Goal: Task Accomplishment & Management: Use online tool/utility

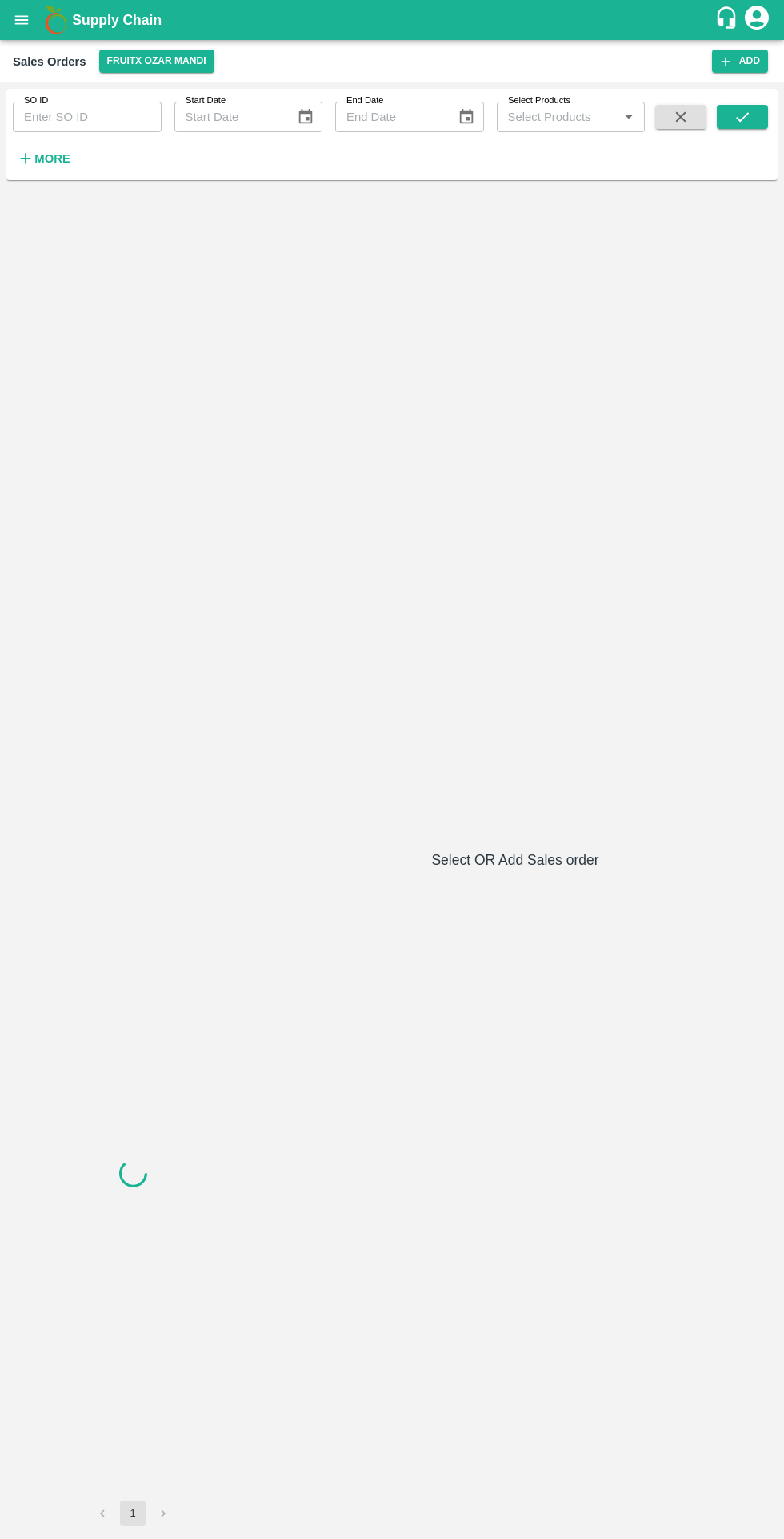
click at [35, 17] on button "open drawer" at bounding box center [21, 20] width 37 height 37
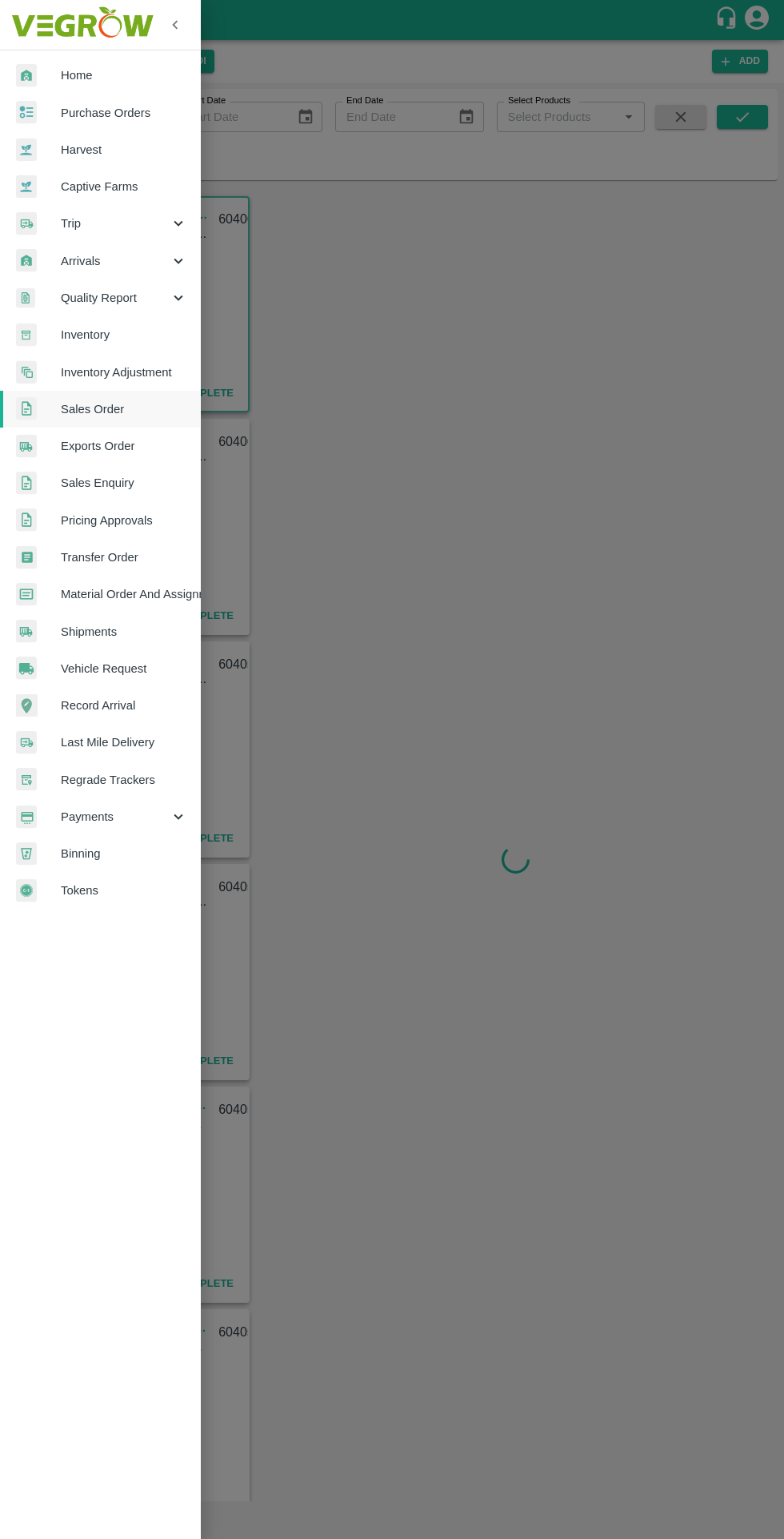
click at [139, 108] on span "Purchase Orders" at bounding box center [124, 112] width 127 height 17
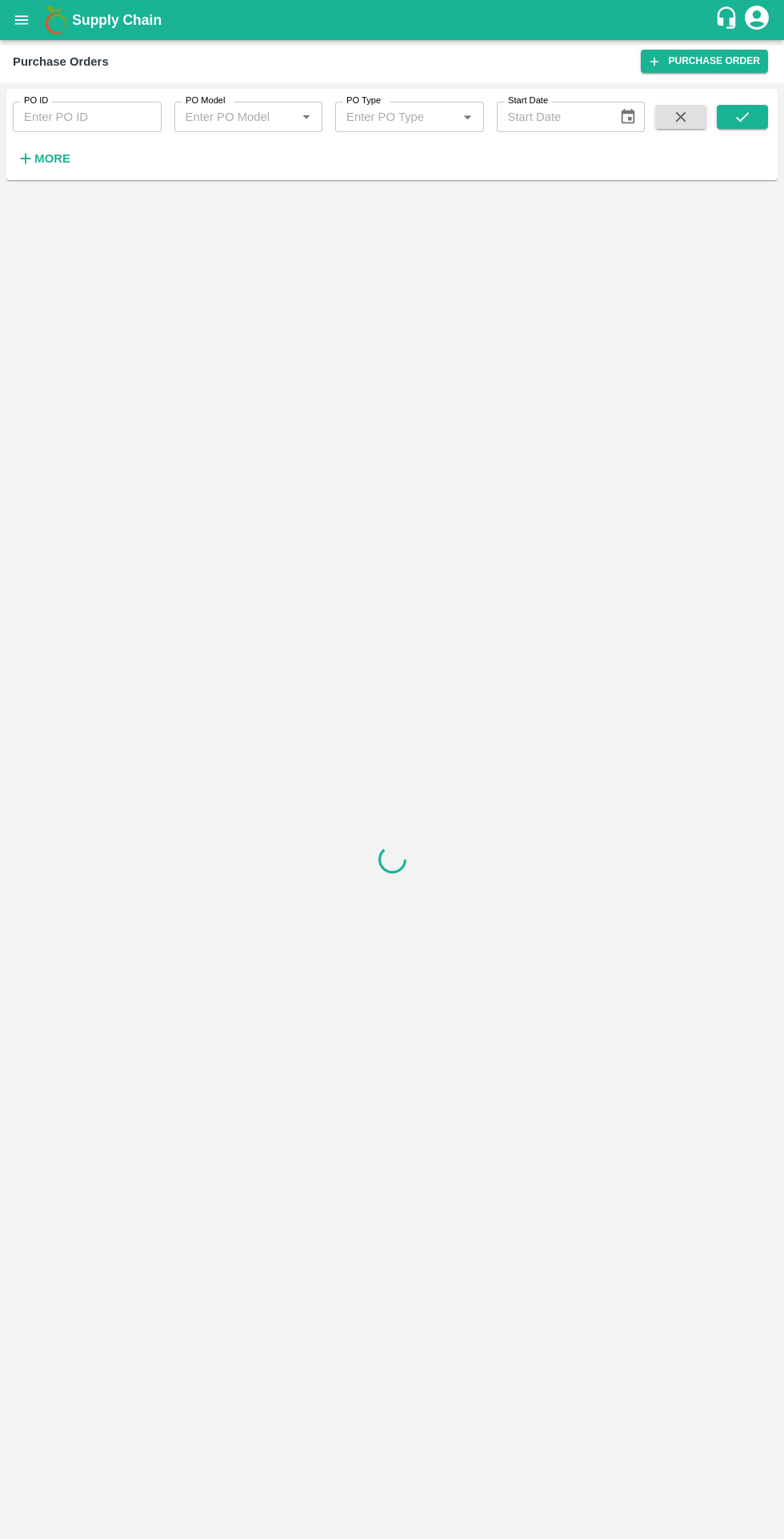
click at [50, 151] on h6 "More" at bounding box center [52, 158] width 36 height 21
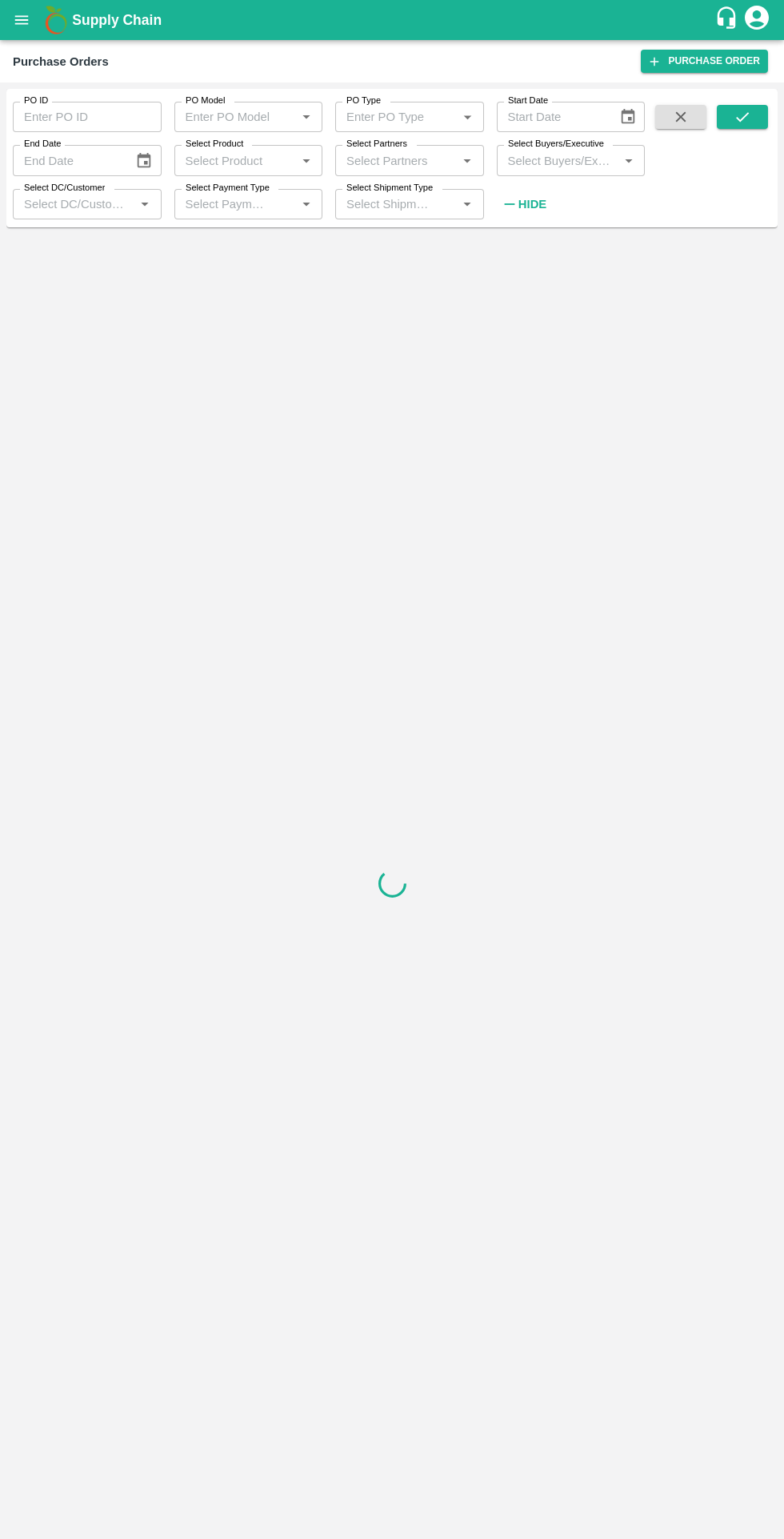
click at [405, 163] on input "Select Partners" at bounding box center [396, 160] width 113 height 21
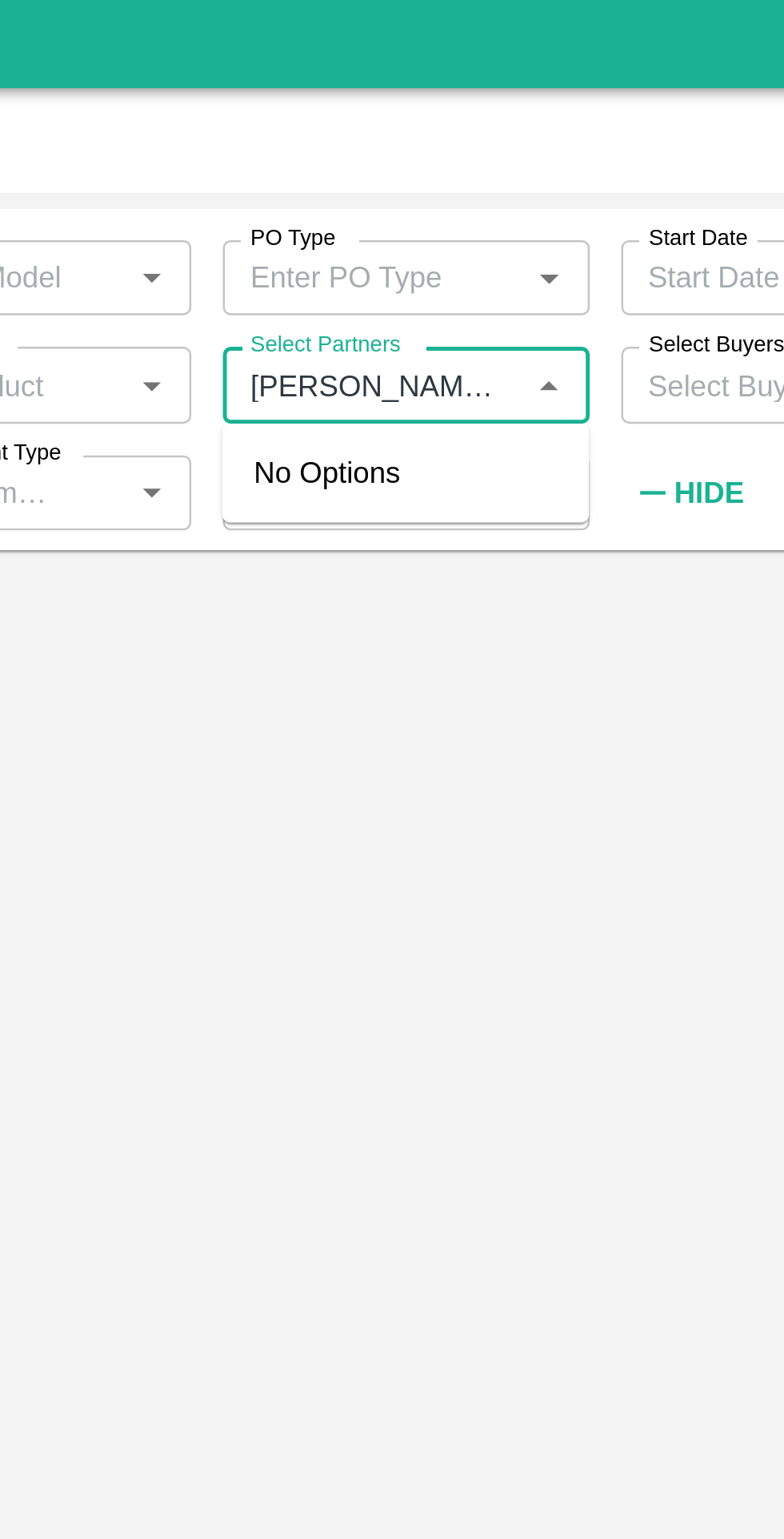
scroll to position [0, 19]
click at [377, 160] on input "Select Partners" at bounding box center [396, 160] width 113 height 21
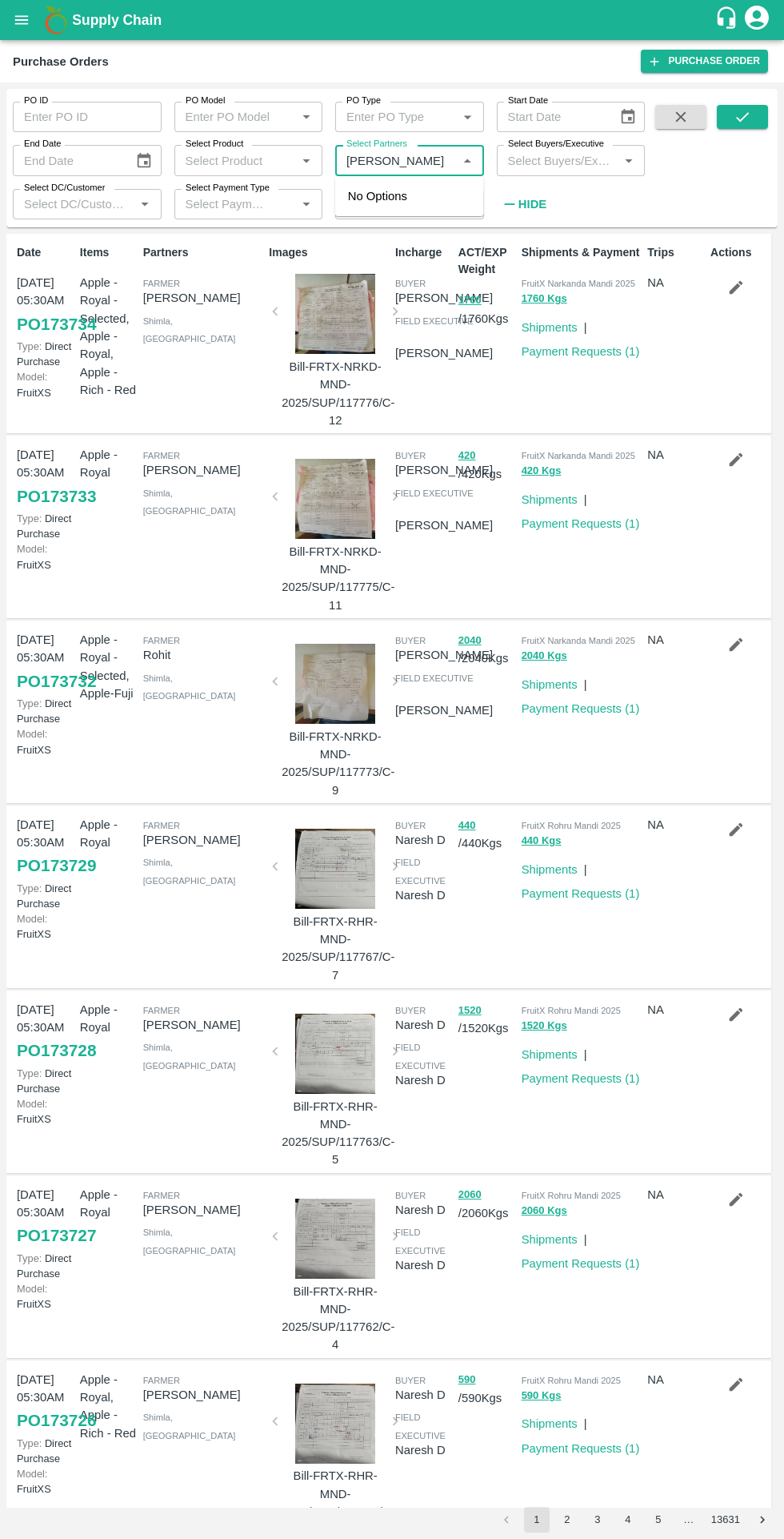
scroll to position [0, 0]
type input "S"
click at [376, 232] on input "checkbox" at bounding box center [370, 222] width 32 height 32
click at [745, 123] on icon "submit" at bounding box center [743, 116] width 17 height 17
click at [406, 161] on input "Select Partners" at bounding box center [396, 160] width 113 height 21
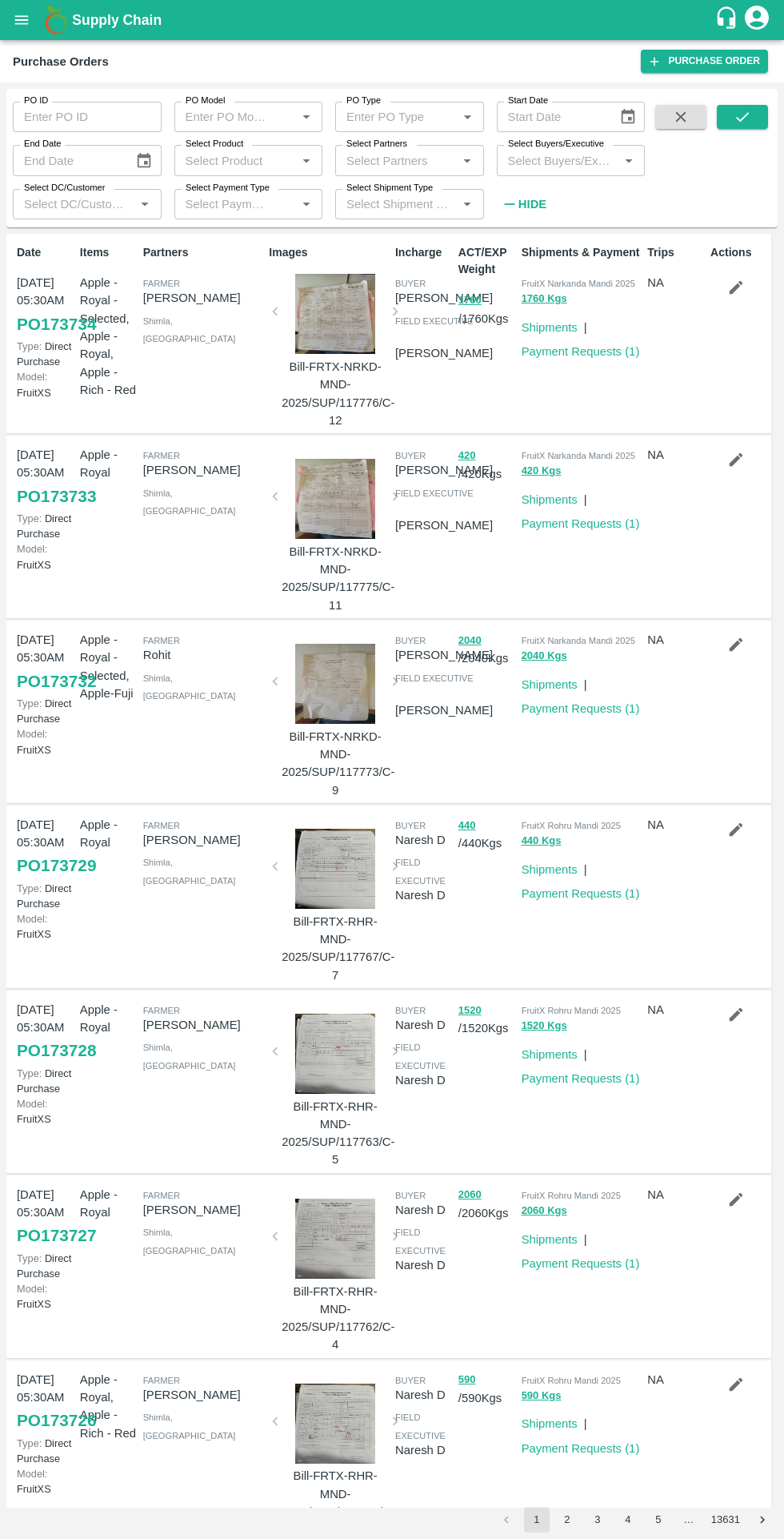
click at [414, 159] on input "Select Partners" at bounding box center [396, 160] width 113 height 21
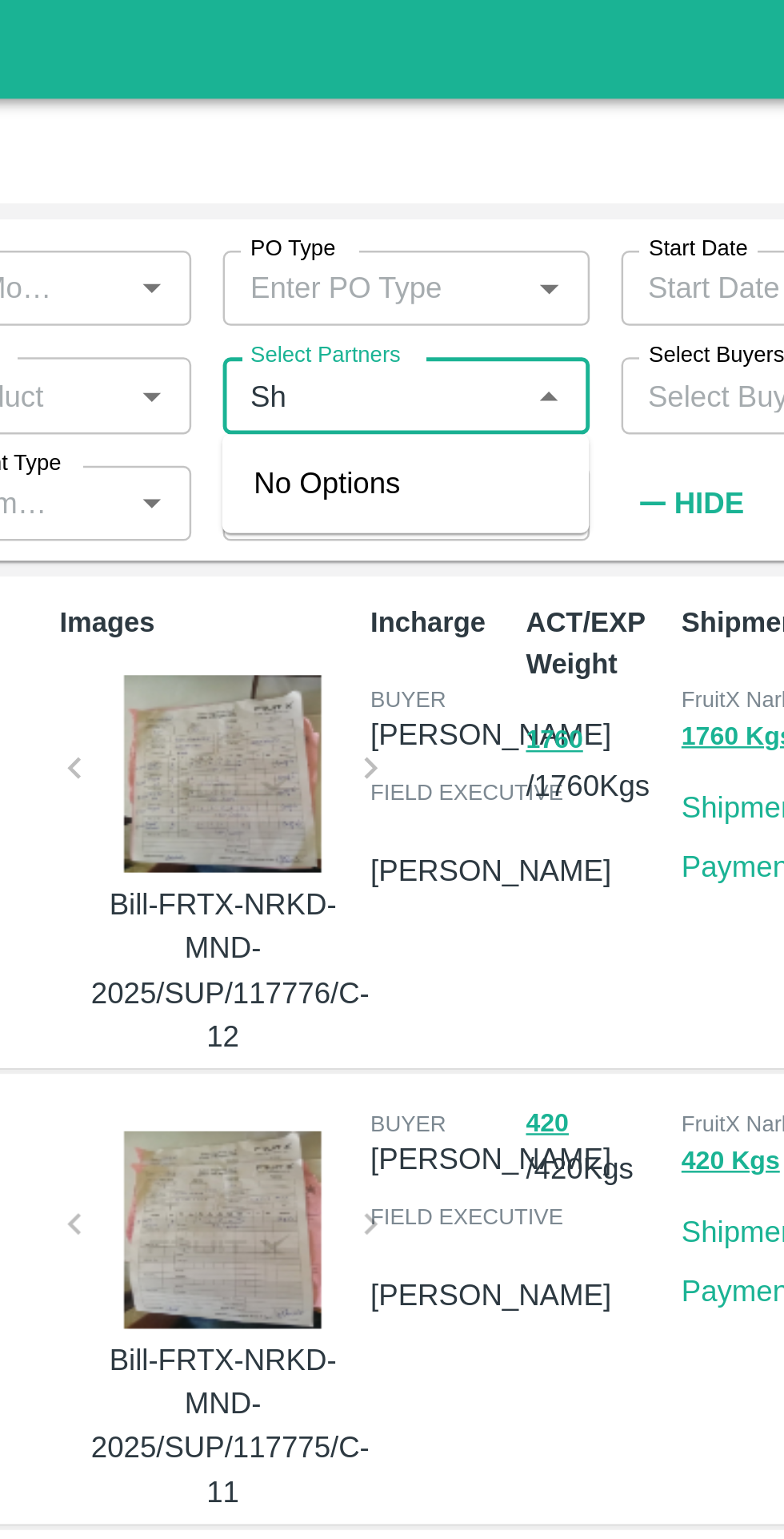
type input "S"
paste input "[PERSON_NAME] [PERSON_NAME]"
click at [395, 161] on input "Select Partners" at bounding box center [396, 160] width 113 height 21
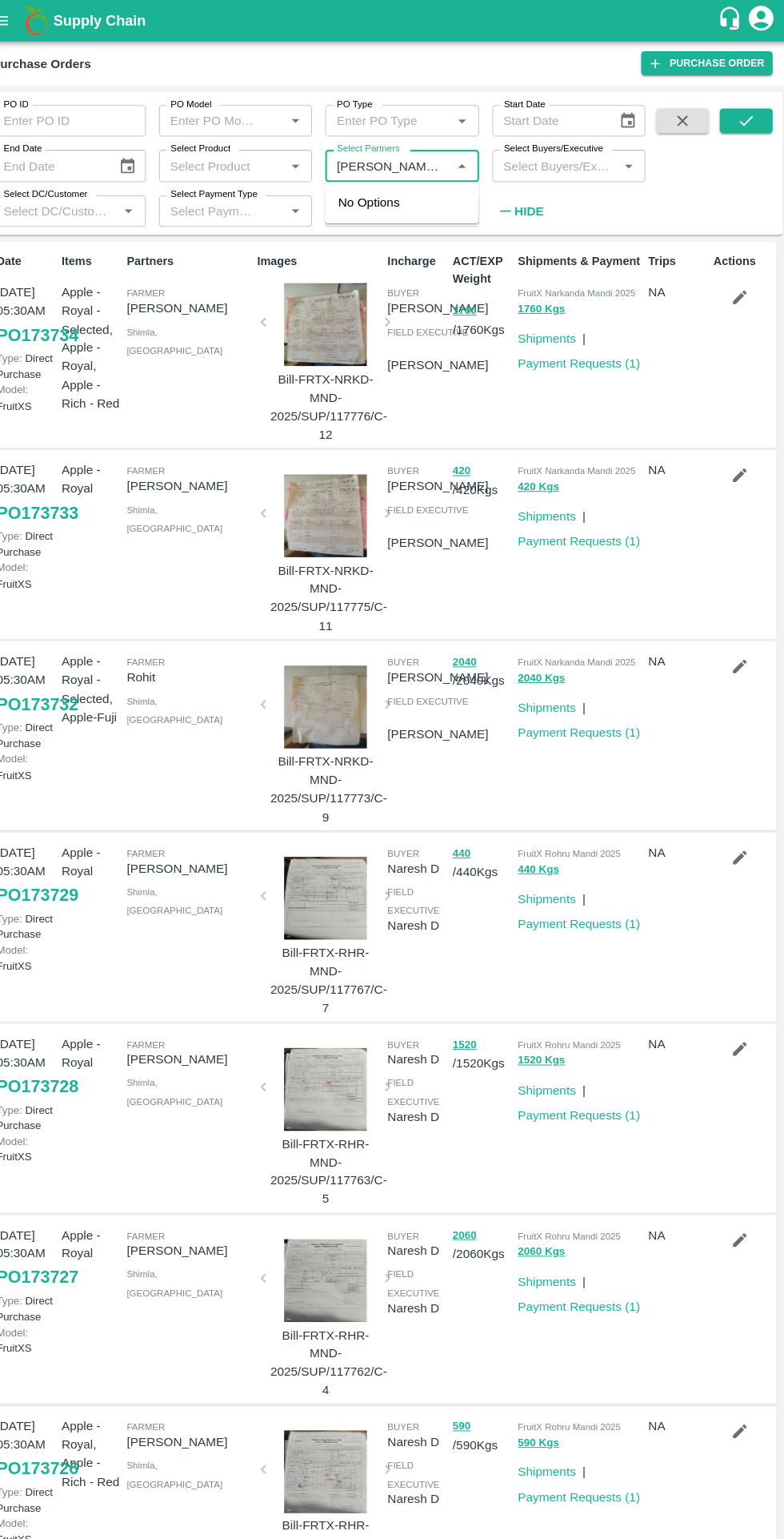
click at [436, 160] on input "Select Partners" at bounding box center [396, 160] width 113 height 21
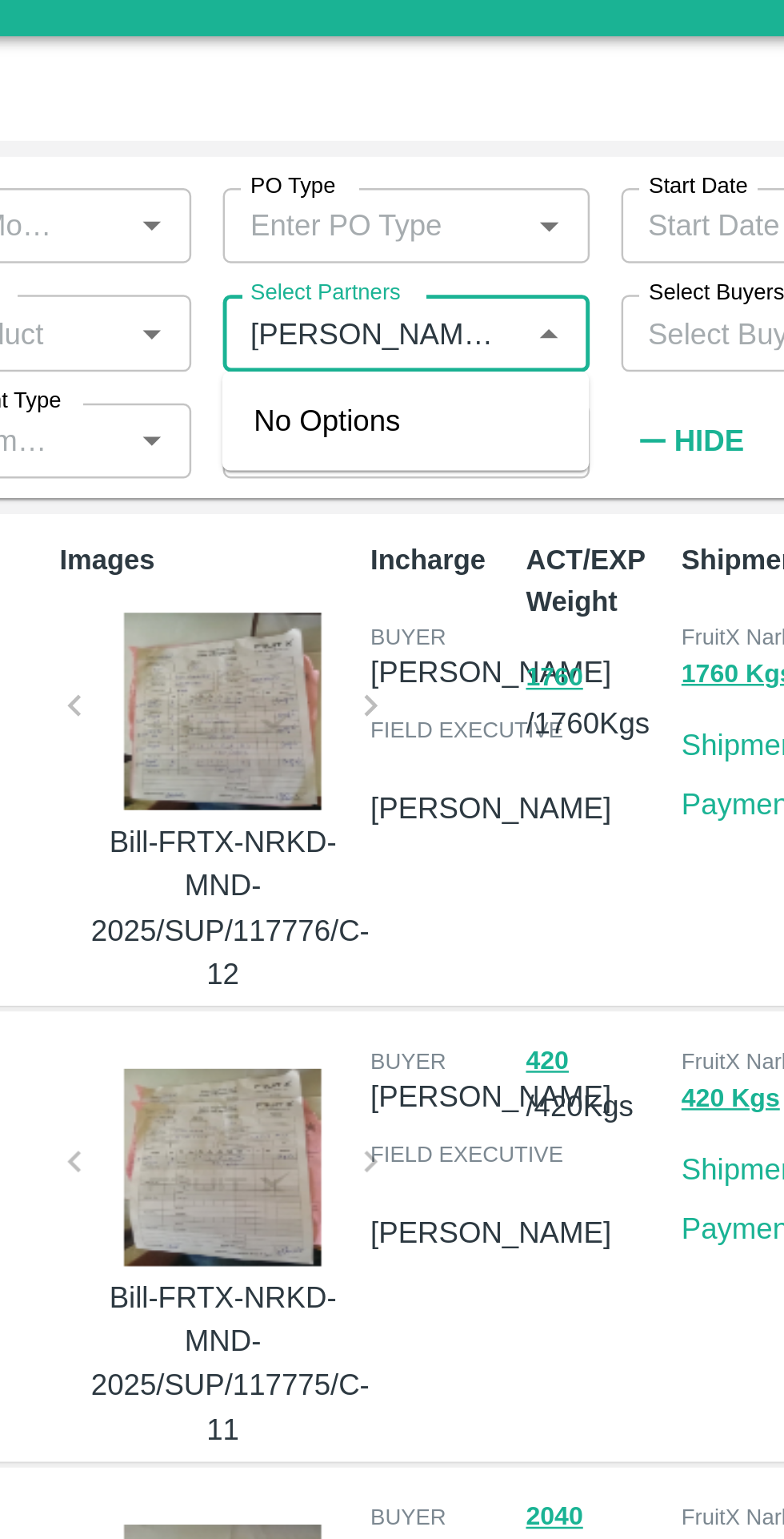
scroll to position [0, 19]
type input "[PERSON_NAME] [PERSON_NAME]"
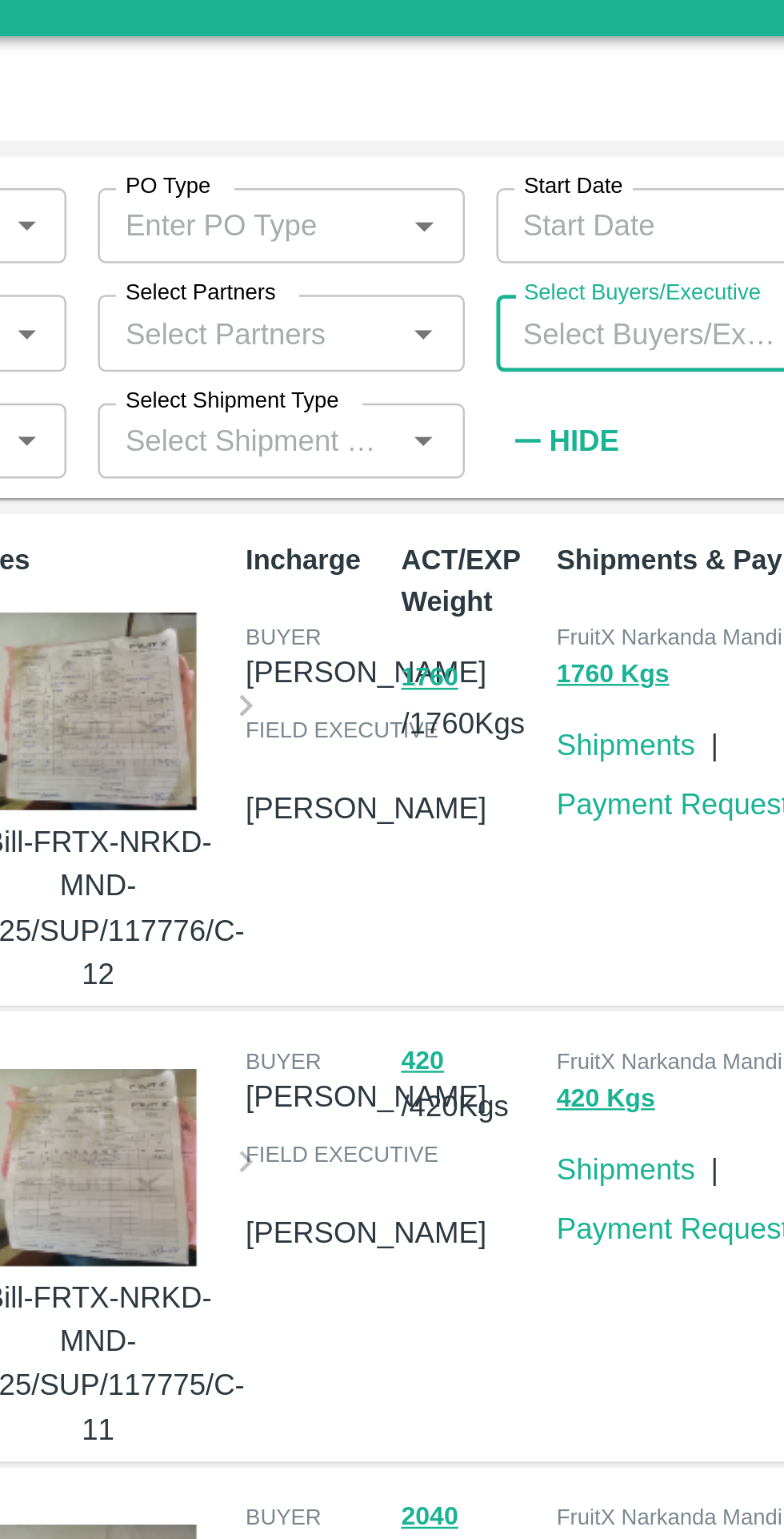
scroll to position [0, 0]
click at [558, 156] on input "Select Buyers/Executive" at bounding box center [558, 160] width 113 height 21
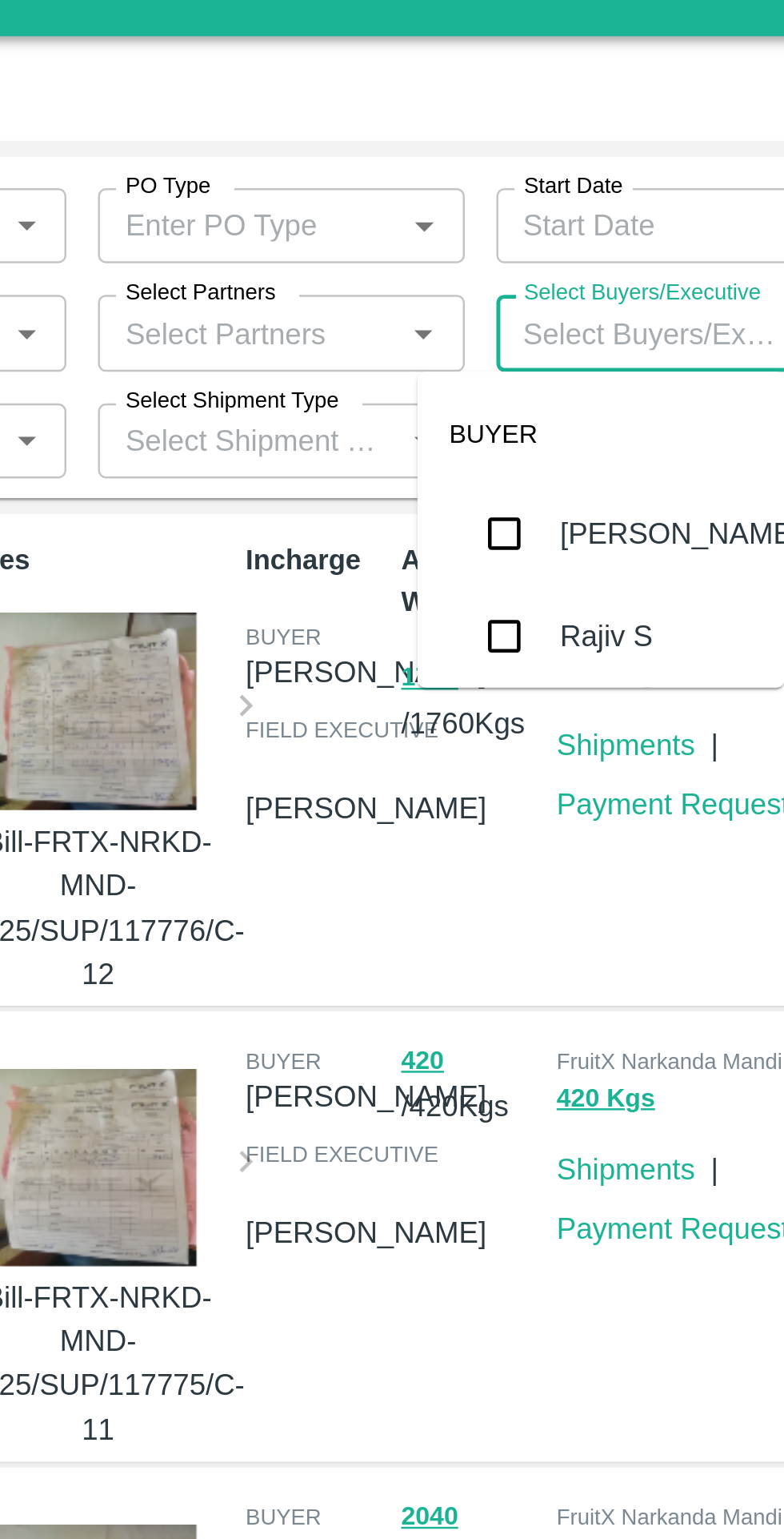
click at [557, 161] on input "Select Buyers/Executive" at bounding box center [558, 160] width 113 height 21
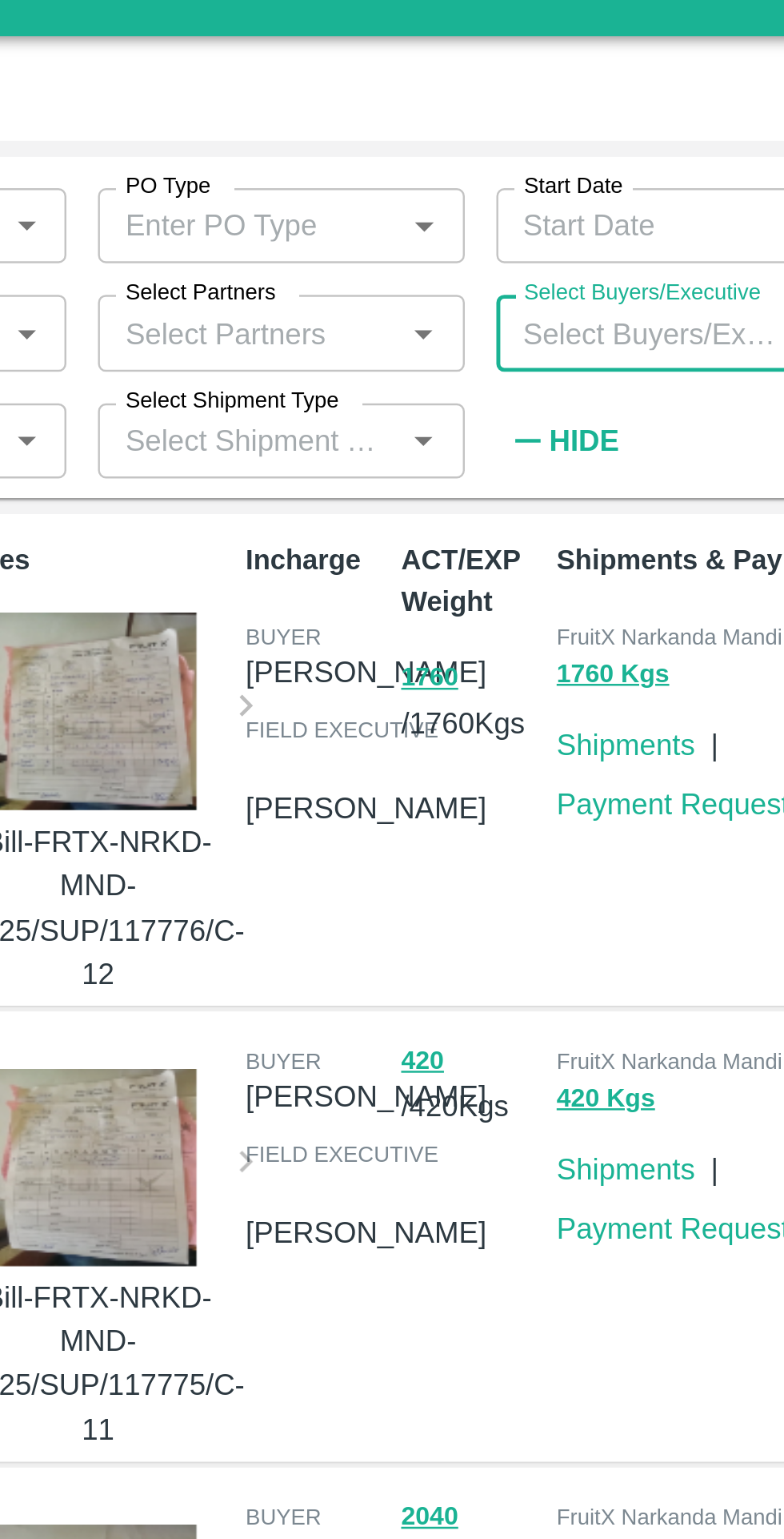
click at [407, 160] on input "Select Partners" at bounding box center [396, 160] width 113 height 21
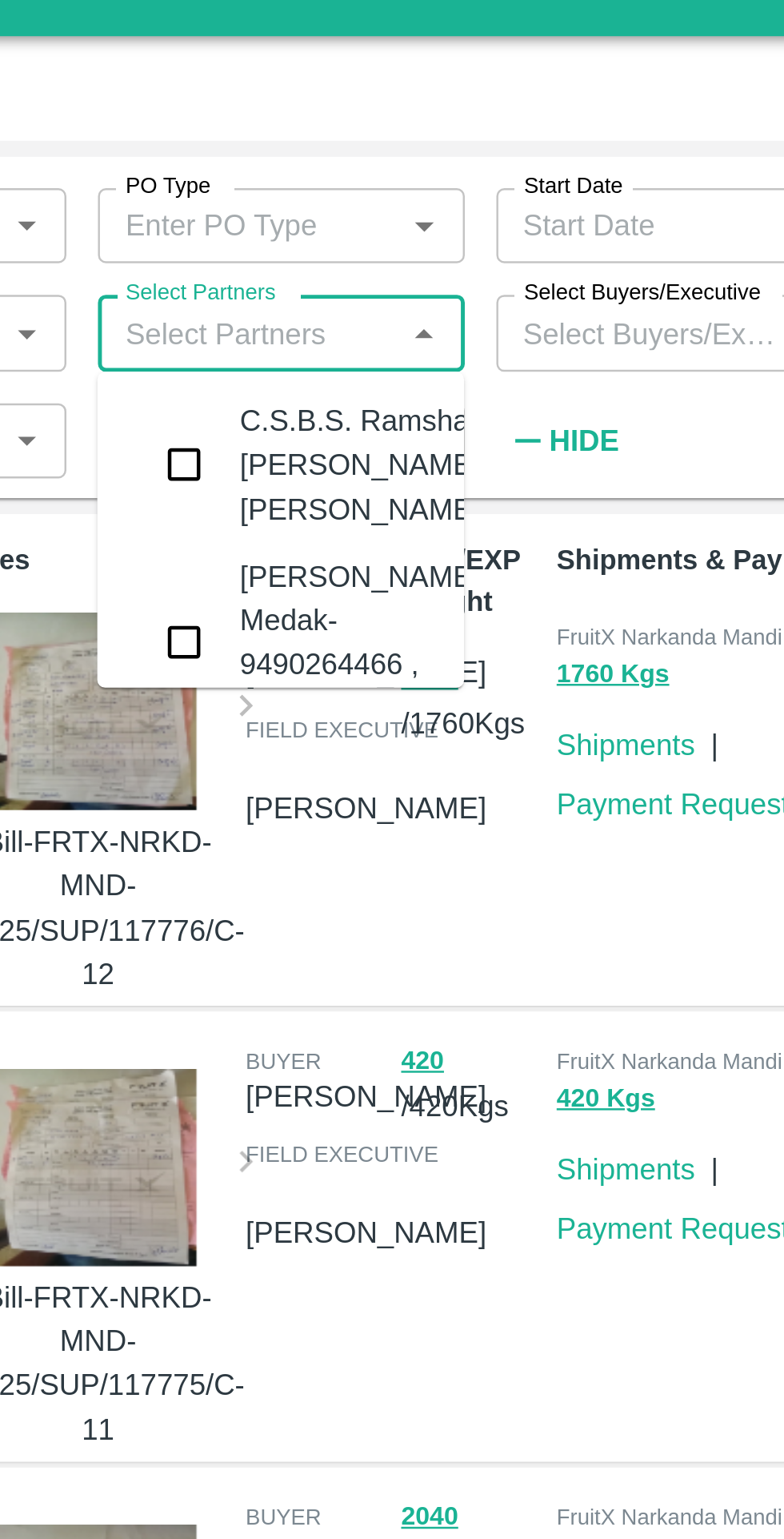
click at [428, 158] on input "Select Partners" at bounding box center [396, 160] width 113 height 21
click at [399, 165] on input "Select Partners" at bounding box center [396, 160] width 113 height 21
paste input "[PERSON_NAME] [PERSON_NAME]"
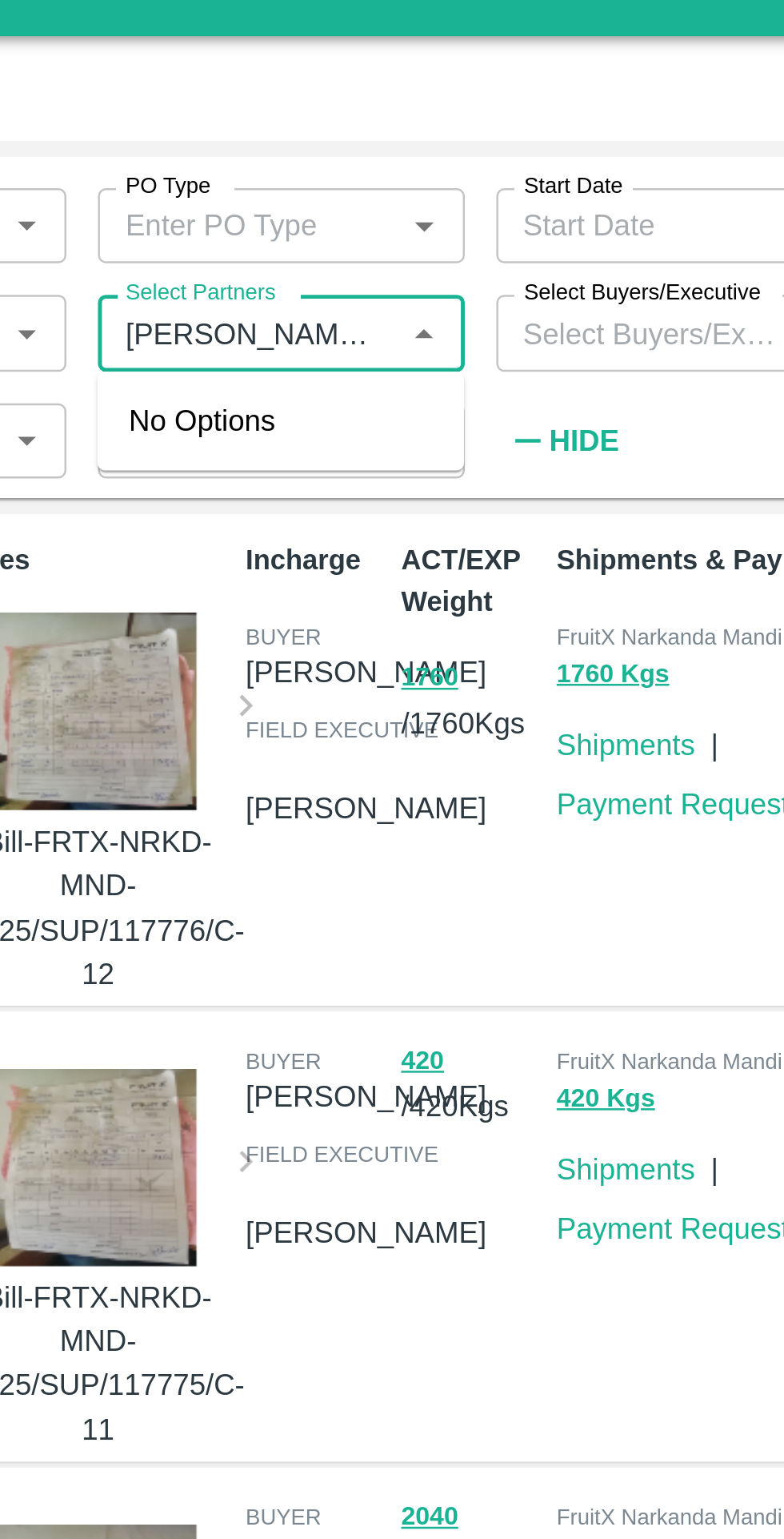
type input "[PERSON_NAME]"
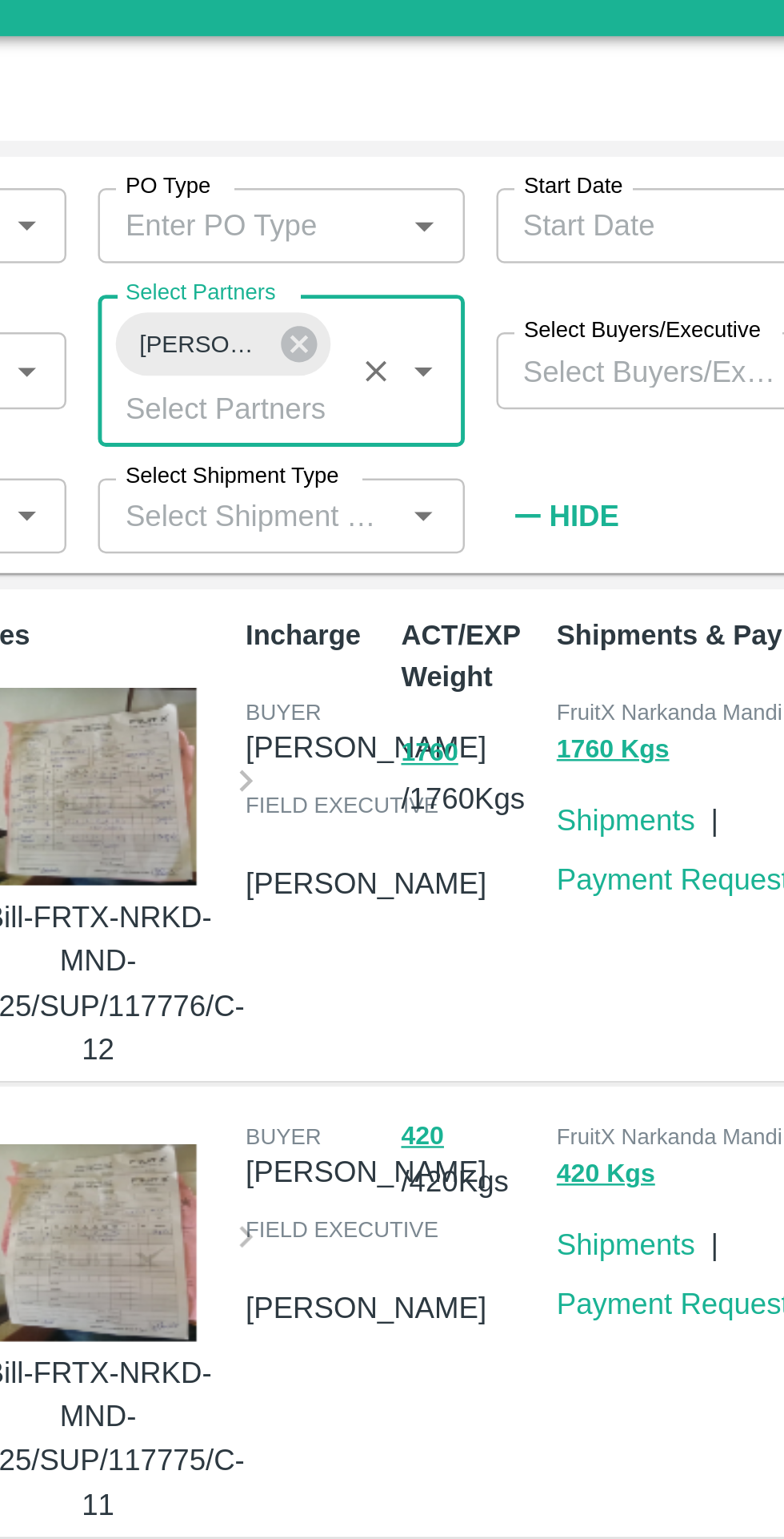
click at [761, 116] on button "submit" at bounding box center [743, 116] width 51 height 24
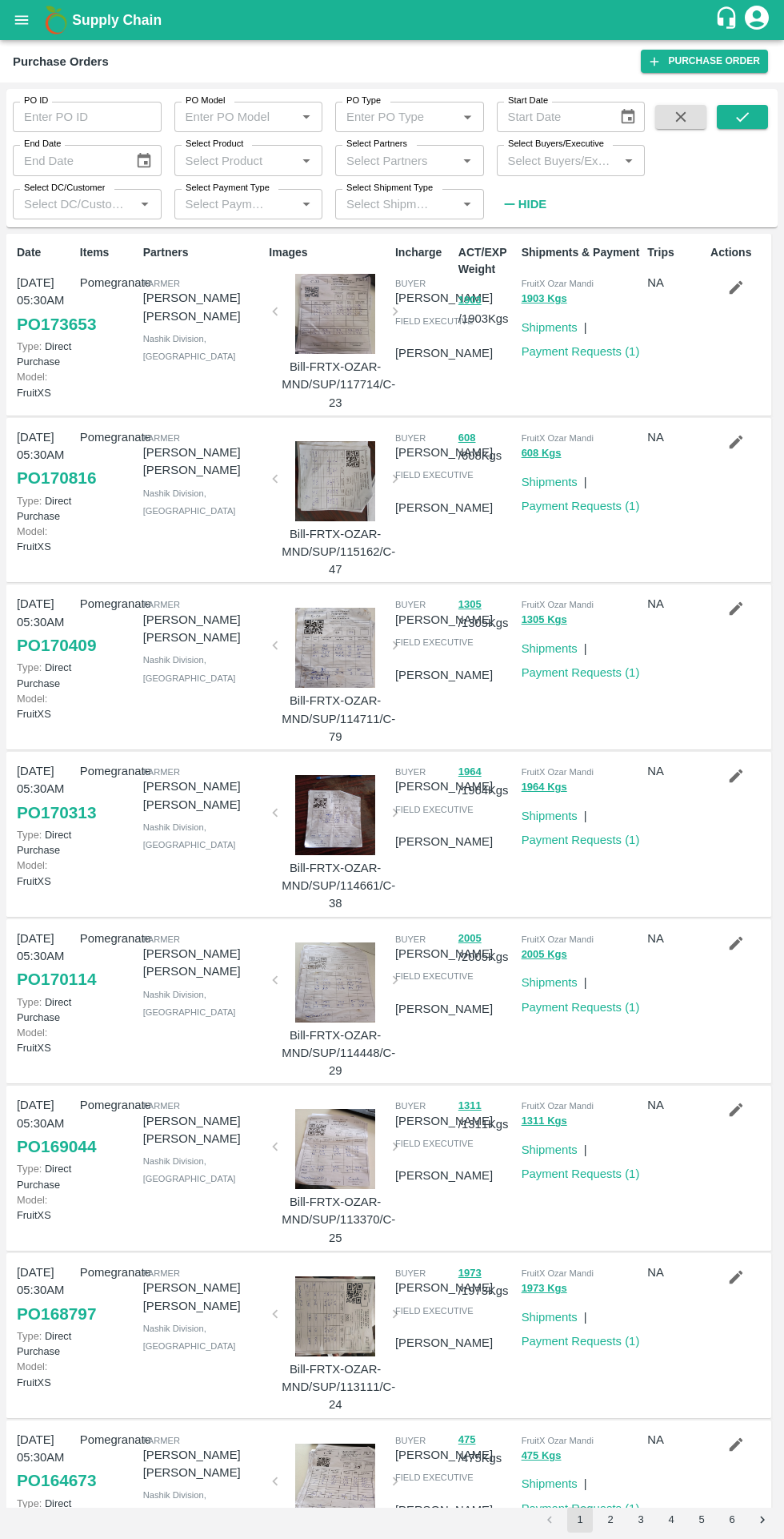
click at [336, 323] on div at bounding box center [335, 314] width 107 height 80
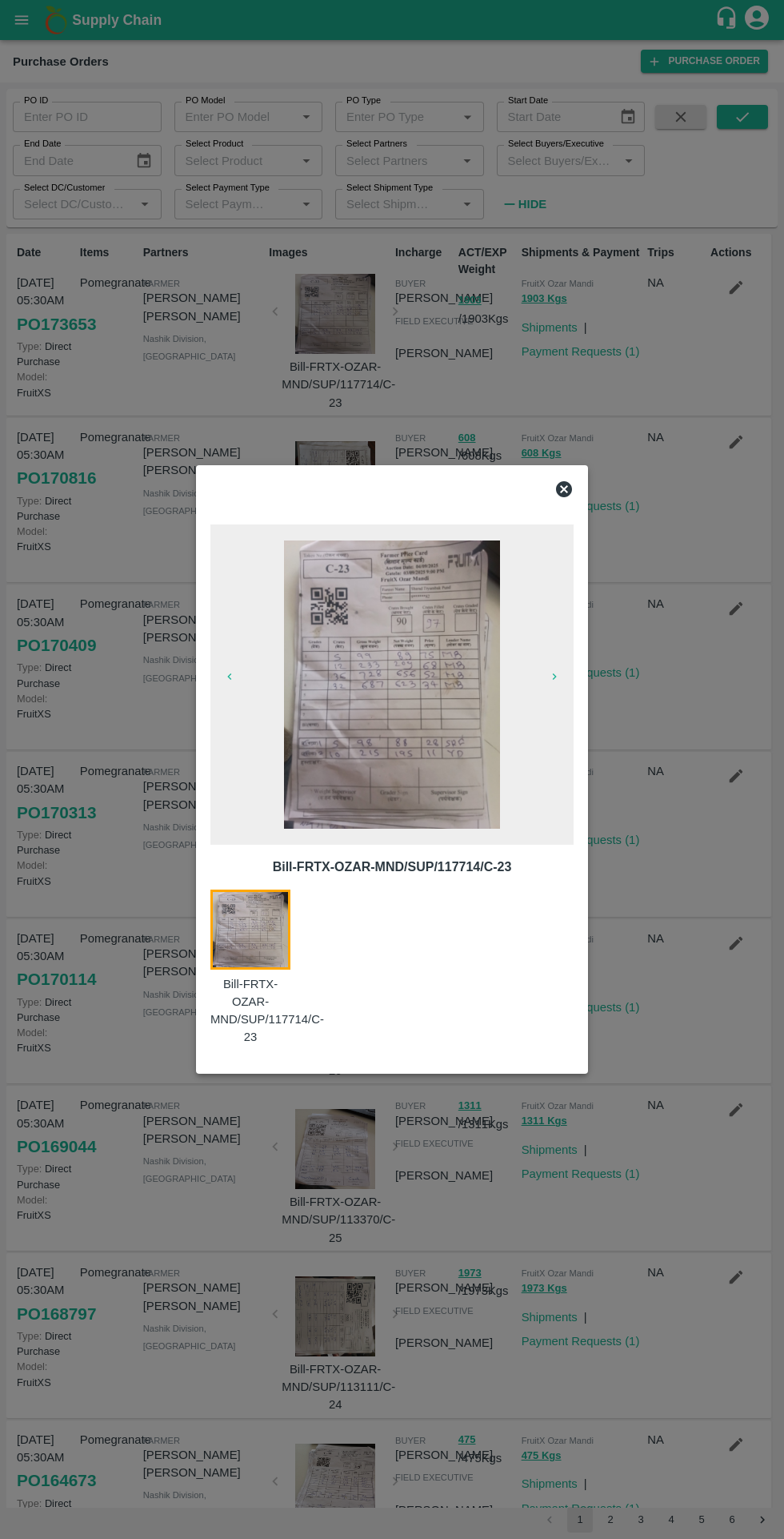
click at [572, 501] on div at bounding box center [392, 489] width 376 height 32
click at [587, 493] on div "Bill-FRTX-OZAR-MND/SUP/117714/C-23 Bill-FRTX-OZAR-MND/SUP/117714/C-23" at bounding box center [392, 769] width 392 height 608
click at [570, 489] on icon at bounding box center [564, 489] width 16 height 16
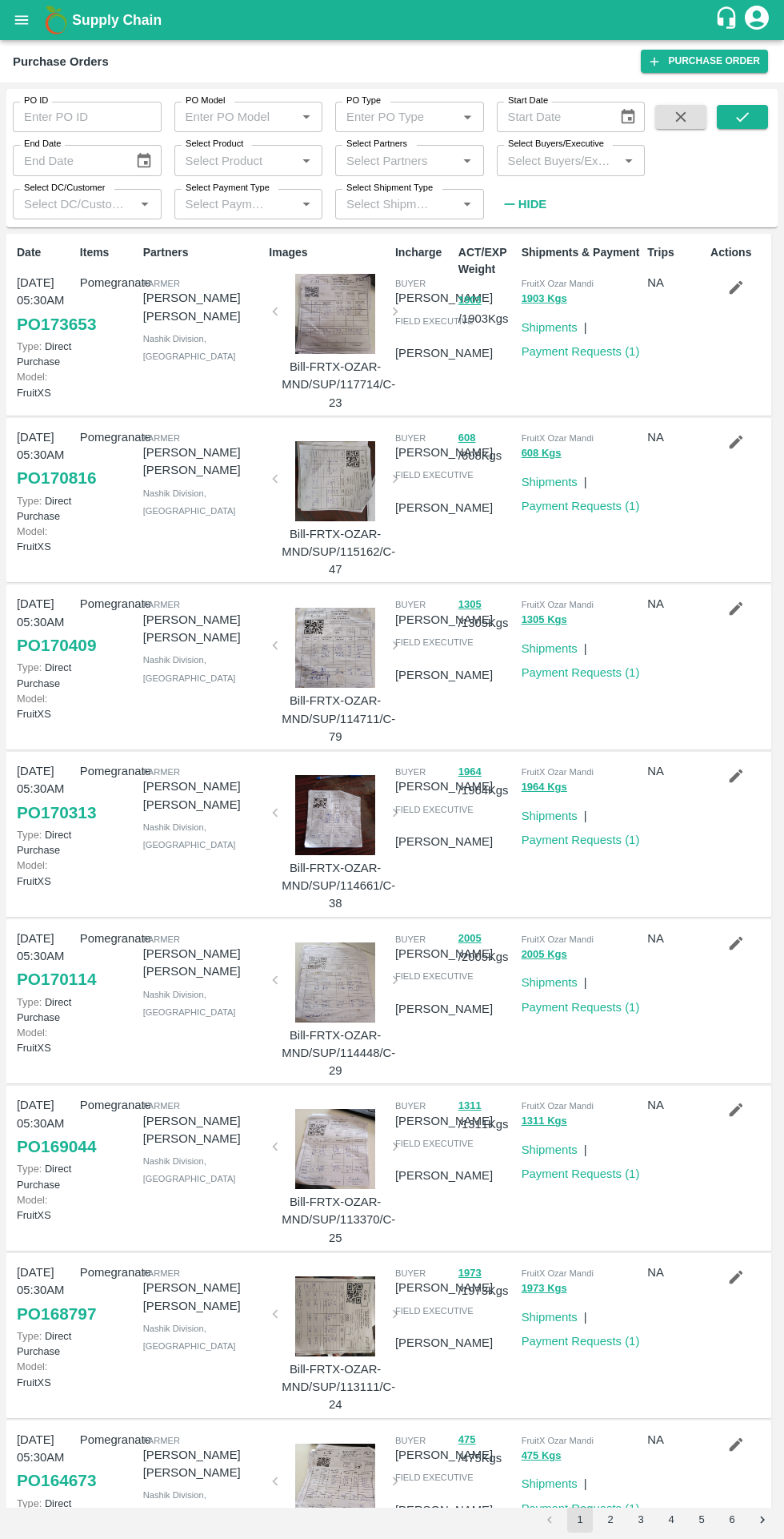
click at [628, 351] on link "Payment Requests ( 1 )" at bounding box center [580, 351] width 118 height 13
